Goal: Task Accomplishment & Management: Complete application form

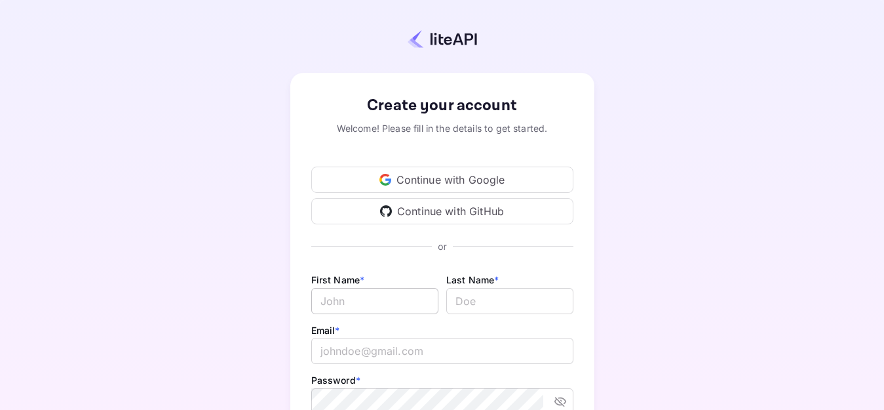
click at [357, 311] on input "Email *" at bounding box center [374, 301] width 127 height 26
type input "[PERSON_NAME]"
click at [538, 302] on input "lastName" at bounding box center [509, 301] width 127 height 26
type input "Tahraoui"
click at [481, 341] on input "email" at bounding box center [442, 351] width 262 height 26
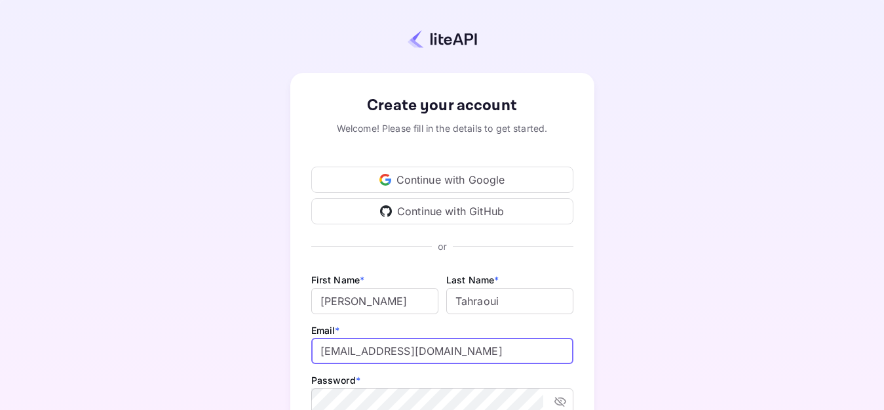
scroll to position [126, 0]
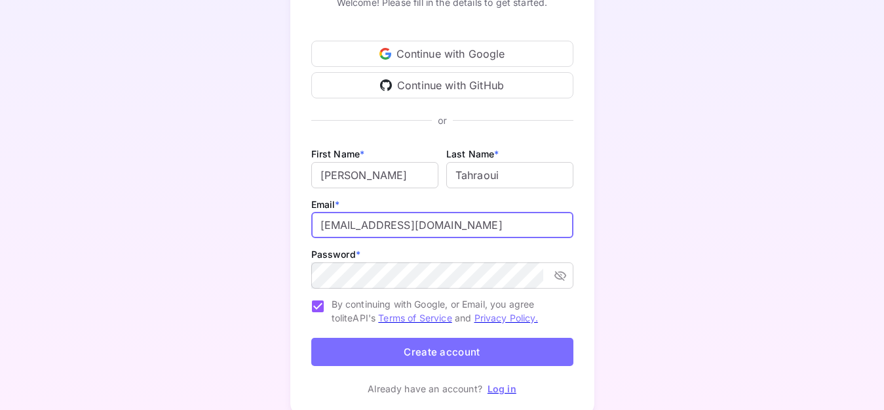
type input "[EMAIL_ADDRESS][DOMAIN_NAME]"
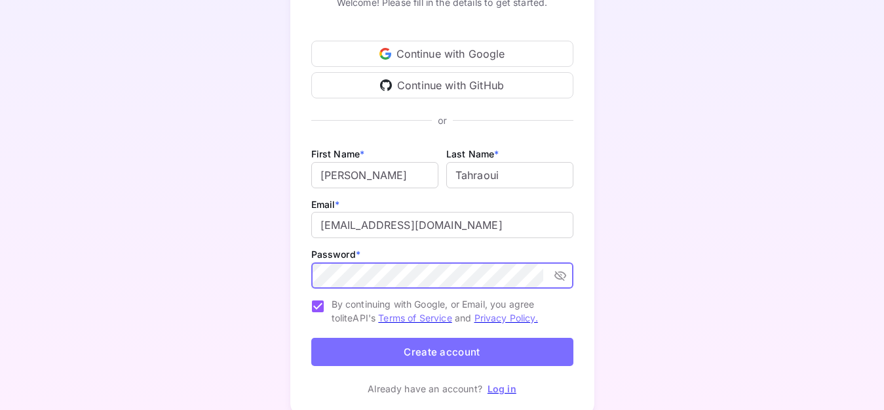
click at [421, 353] on button "Create account" at bounding box center [442, 352] width 262 height 28
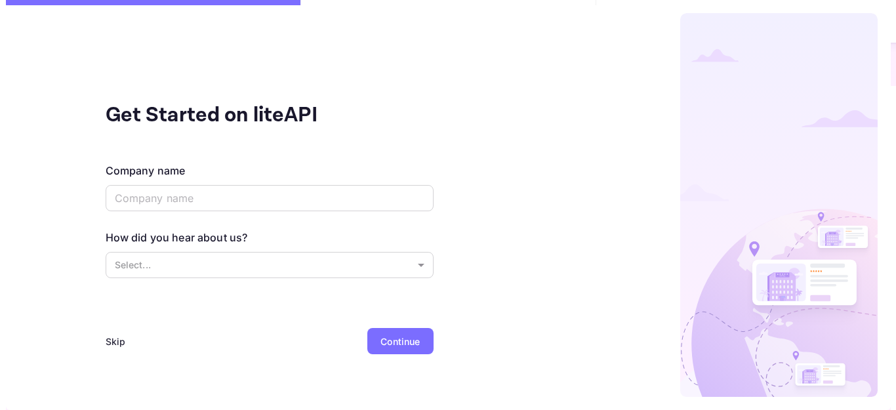
scroll to position [0, 0]
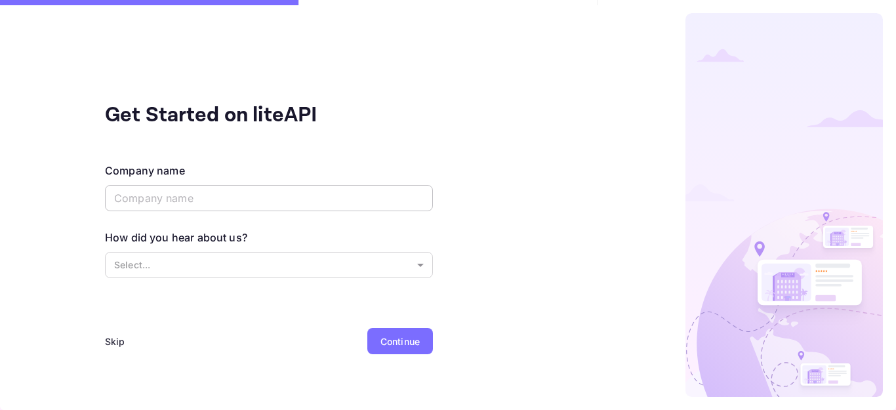
click at [306, 188] on input "text" at bounding box center [269, 198] width 328 height 26
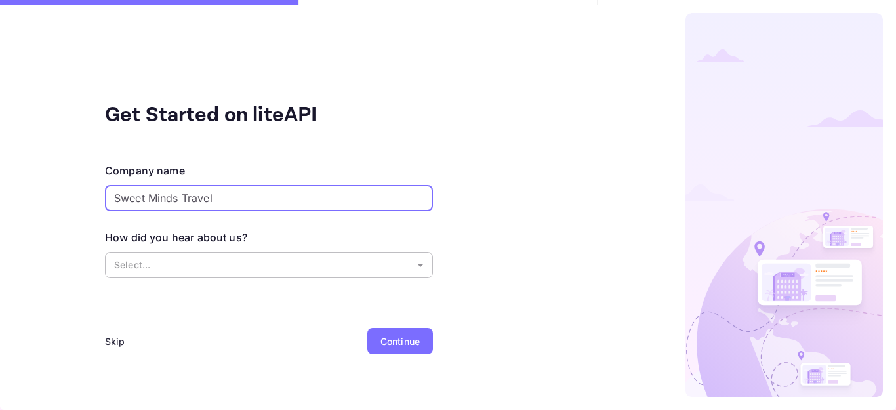
type input "Sweet Minds Travel"
click at [233, 273] on body "Get Started on liteAPI Company name Sweet Minds Travel ​ How did you hear about…" at bounding box center [448, 205] width 896 height 410
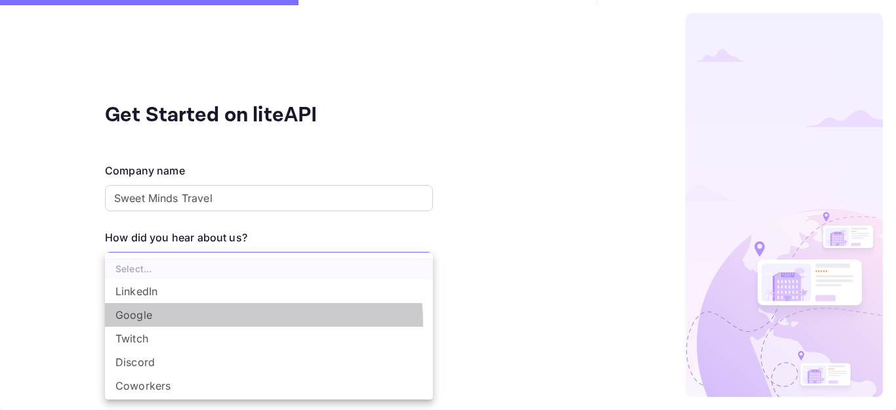
click at [207, 323] on li "Google" at bounding box center [269, 315] width 328 height 24
type input "Google"
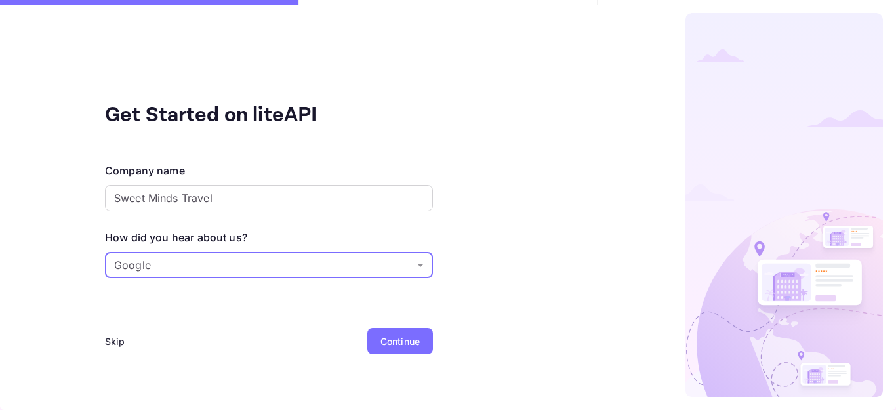
click at [400, 325] on div "Get Started on liteAPI Company name Sweet Minds Travel ​ How did you hear about…" at bounding box center [269, 205] width 538 height 410
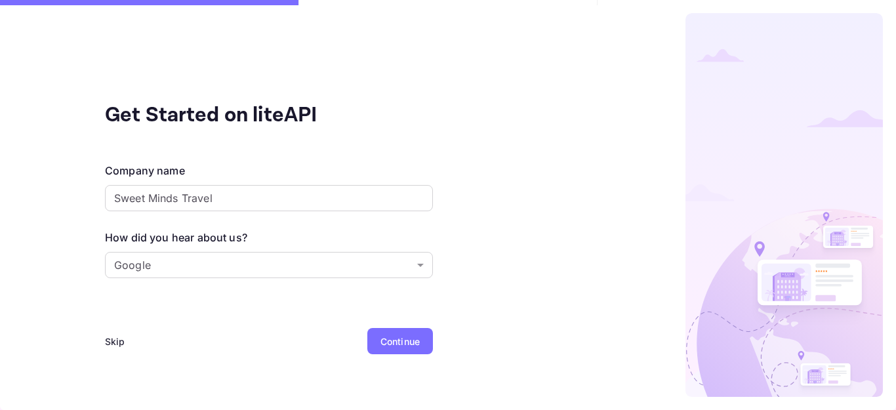
click at [406, 336] on div "Continue" at bounding box center [399, 341] width 39 height 14
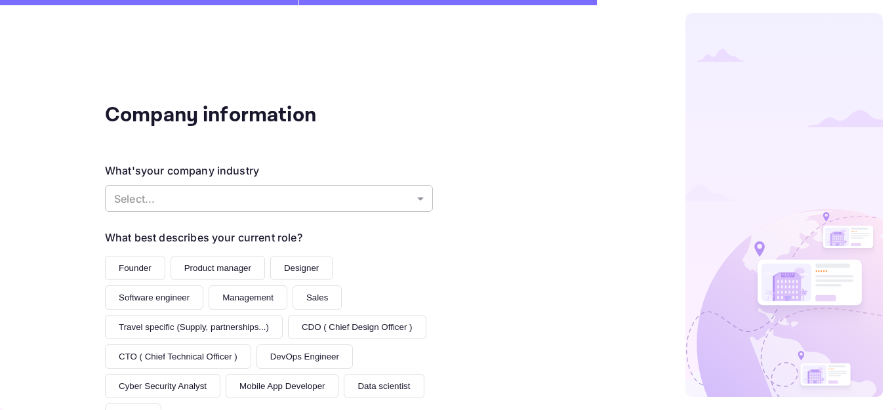
click at [334, 190] on body "Company information What's your company industry Select... ​ What best describe…" at bounding box center [448, 205] width 896 height 410
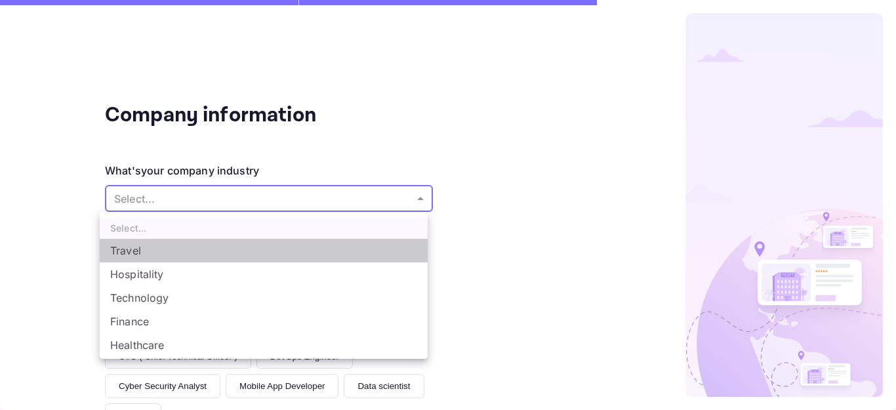
click at [295, 247] on li "Travel" at bounding box center [264, 251] width 328 height 24
type input "Travel"
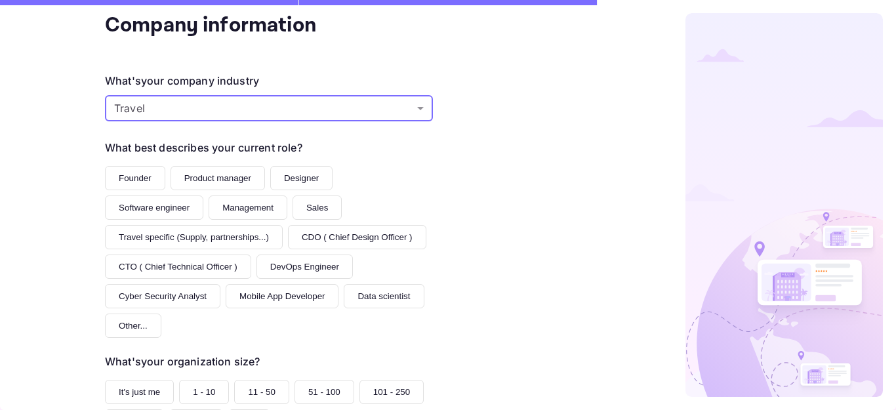
scroll to position [93, 0]
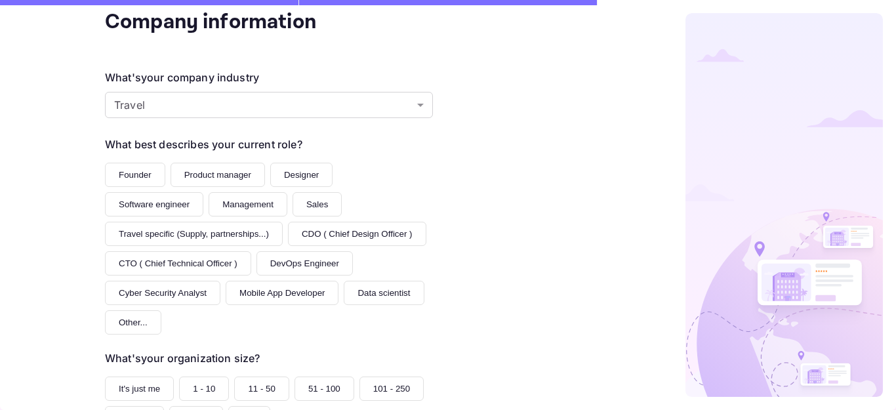
click at [154, 181] on button "Founder" at bounding box center [135, 175] width 60 height 24
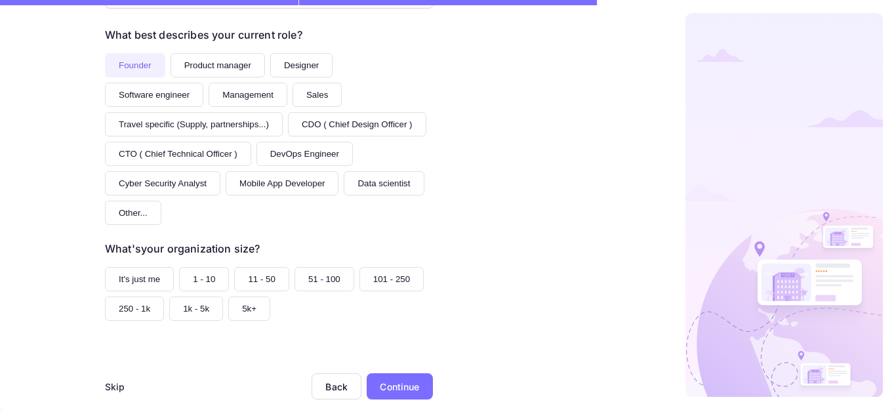
scroll to position [224, 0]
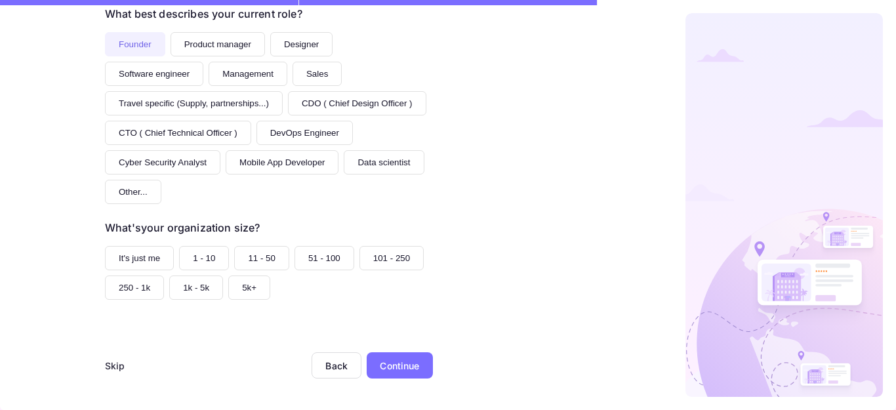
click at [180, 258] on button "1 - 10" at bounding box center [204, 258] width 50 height 24
click at [411, 381] on div "Skip Back Continue" at bounding box center [269, 381] width 328 height 58
click at [398, 366] on div "Continue" at bounding box center [399, 366] width 39 height 14
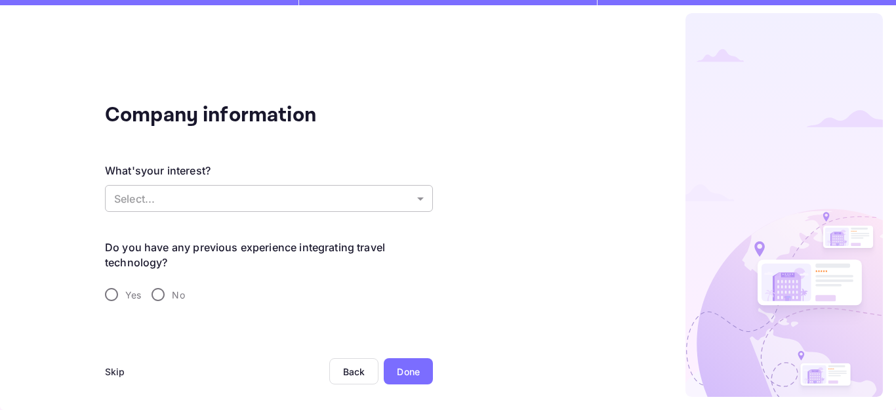
click at [266, 201] on body "Company information What's your interest? Select... ​ Do you have any previous …" at bounding box center [448, 205] width 896 height 410
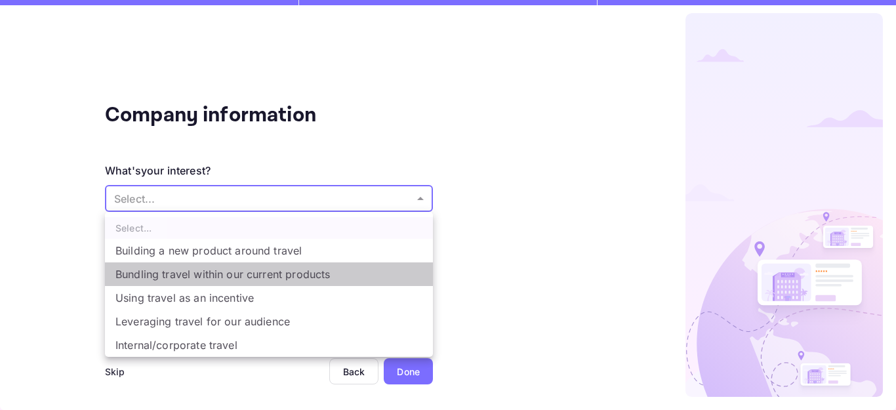
click at [265, 267] on li "Bundling travel within our current products" at bounding box center [269, 274] width 328 height 24
type input "Bundling travel within our current products"
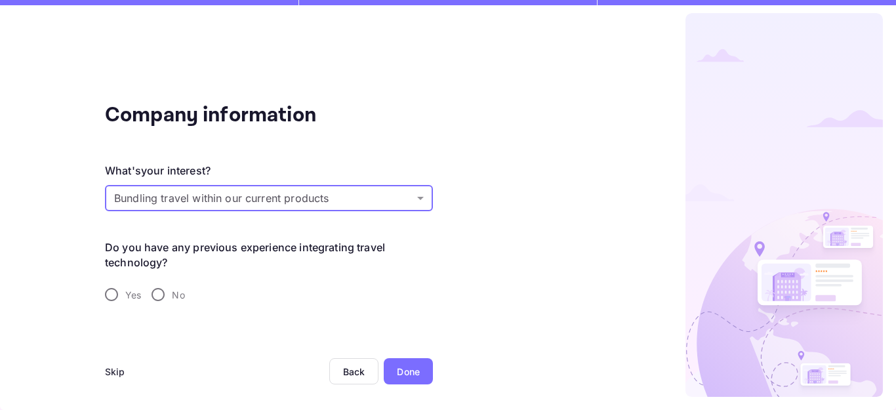
click at [120, 294] on input "Yes" at bounding box center [112, 295] width 28 height 28
radio input "true"
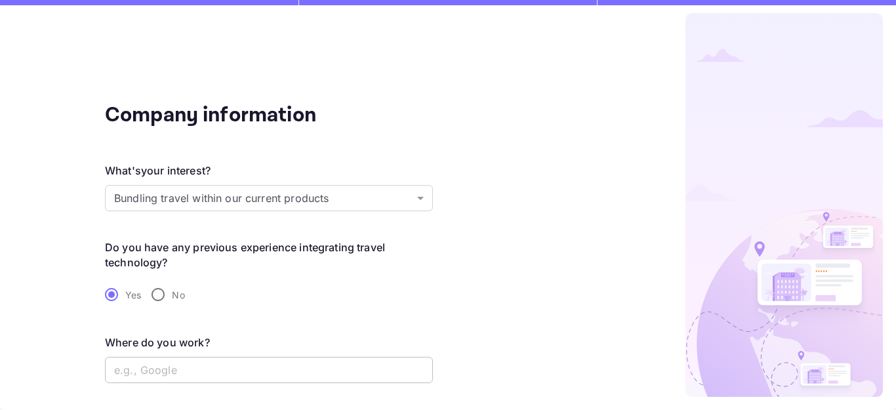
click at [378, 369] on input "text" at bounding box center [269, 370] width 328 height 26
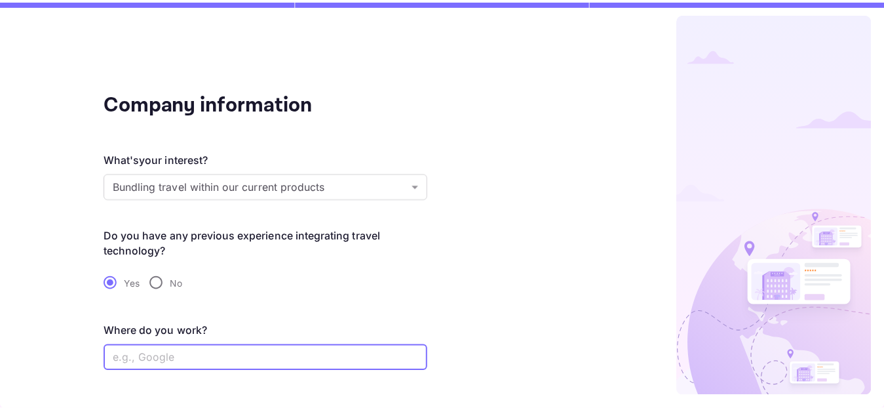
scroll to position [49, 0]
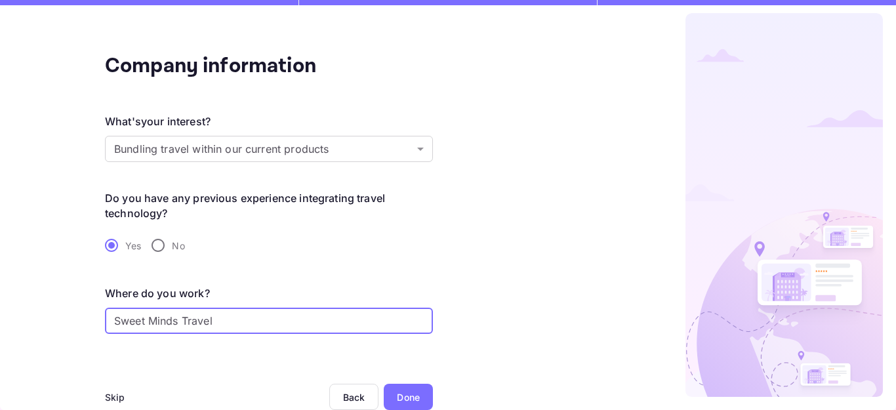
type input "Sweet Minds Travel"
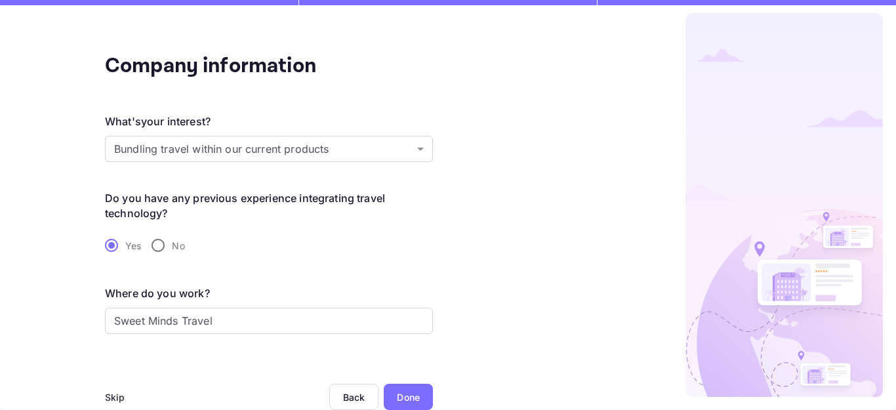
click at [408, 403] on div "Done" at bounding box center [408, 397] width 23 height 14
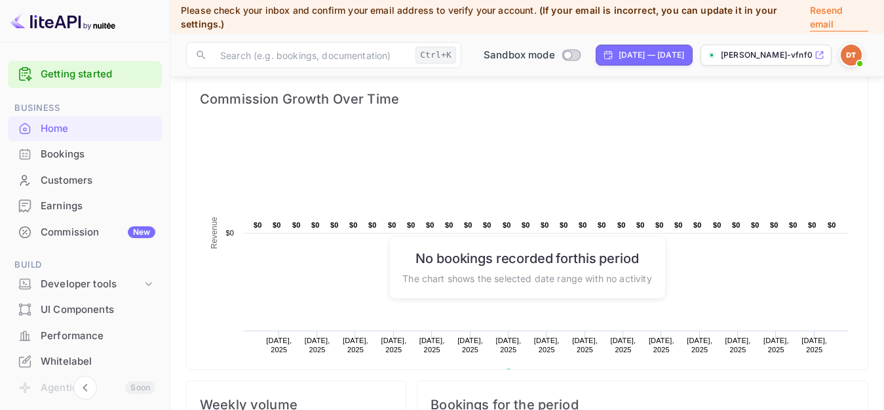
scroll to position [626, 0]
